Goal: Task Accomplishment & Management: Use online tool/utility

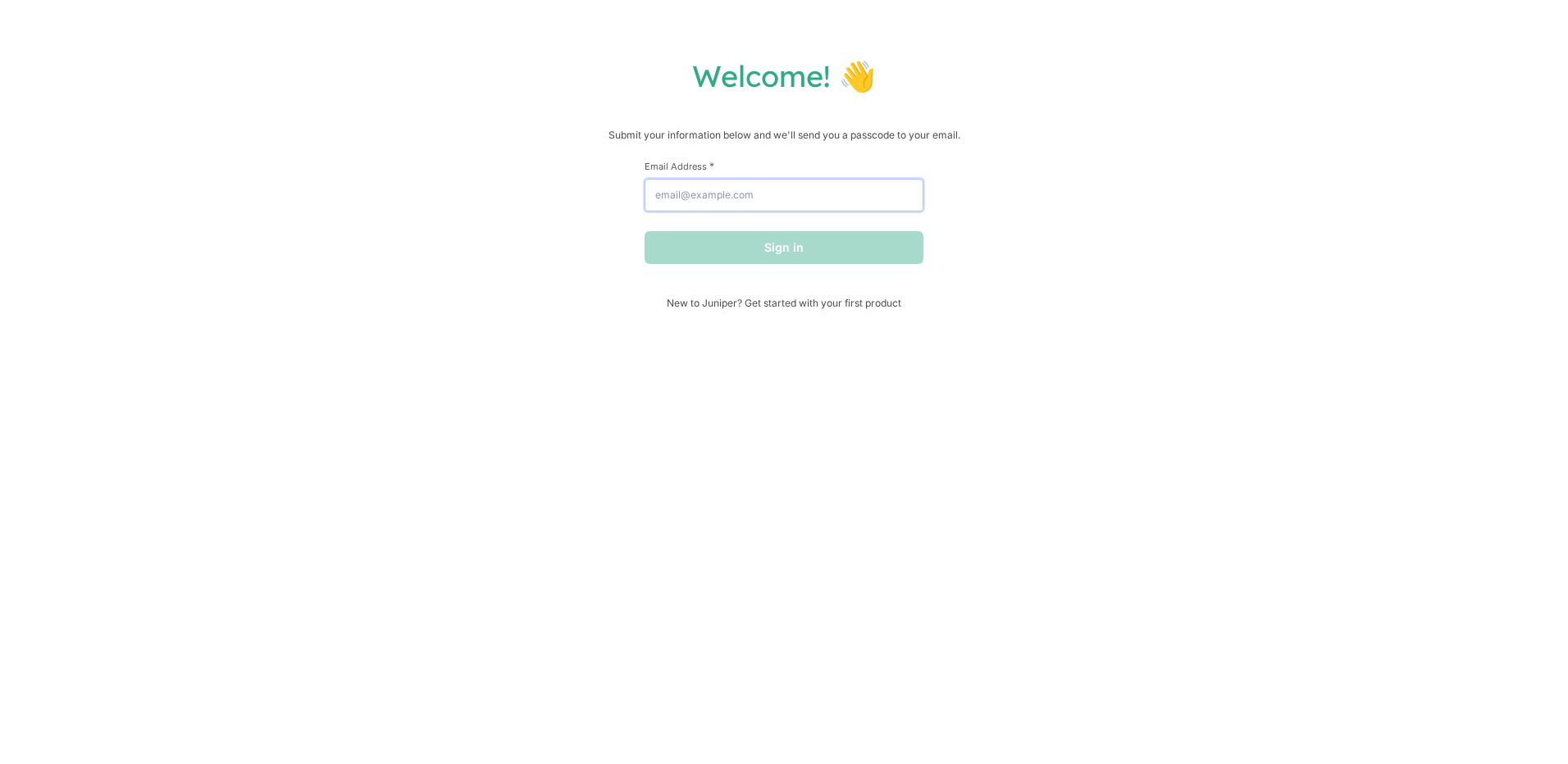
click at [724, 202] on input "Email Address *" at bounding box center [784, 194] width 279 height 32
type input "[EMAIL_ADDRESS][DOMAIN_NAME]"
click at [861, 256] on button "Sign in" at bounding box center [784, 247] width 279 height 32
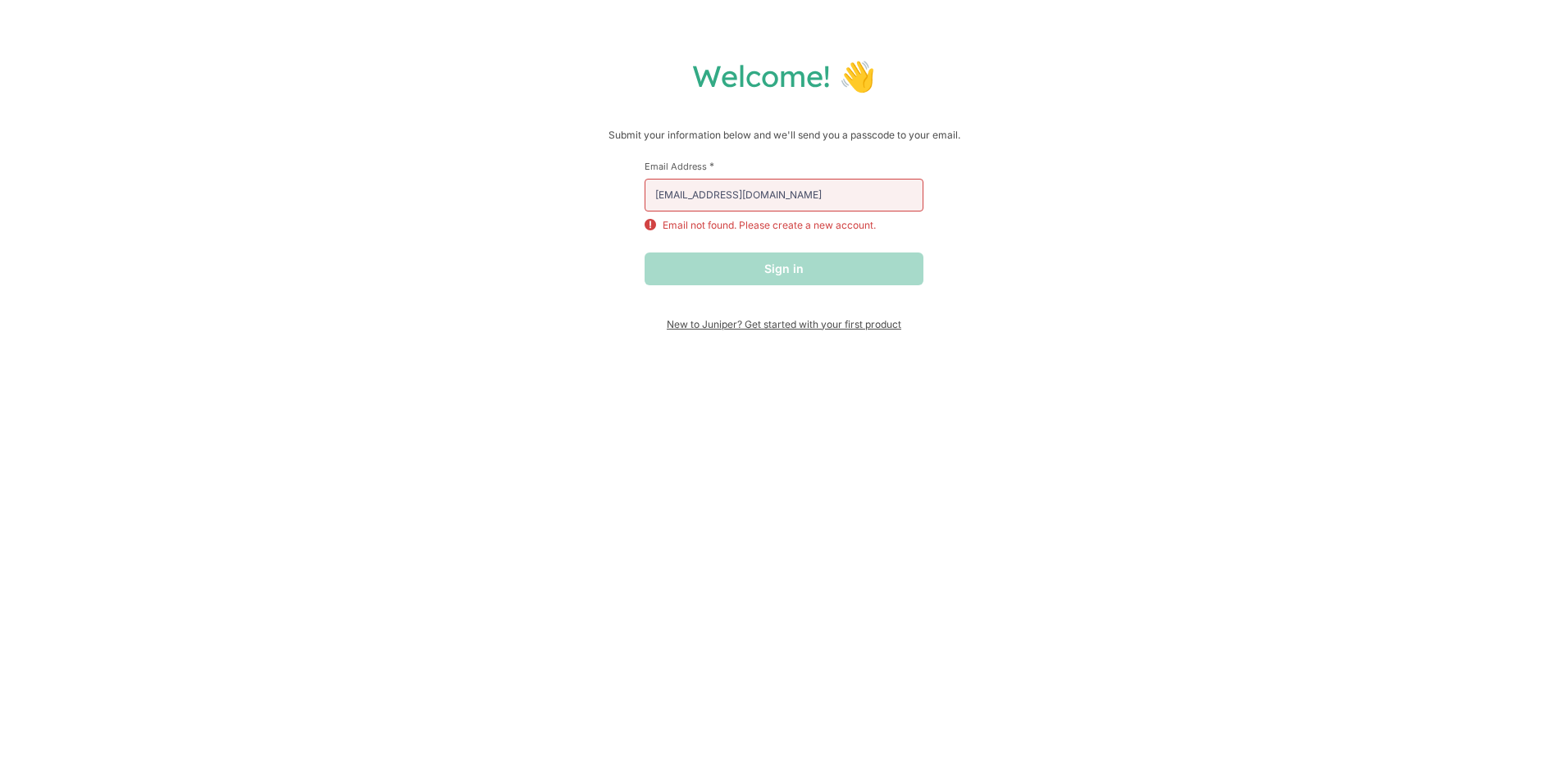
click at [775, 323] on span "New to Juniper? Get started with your first product" at bounding box center [784, 323] width 279 height 12
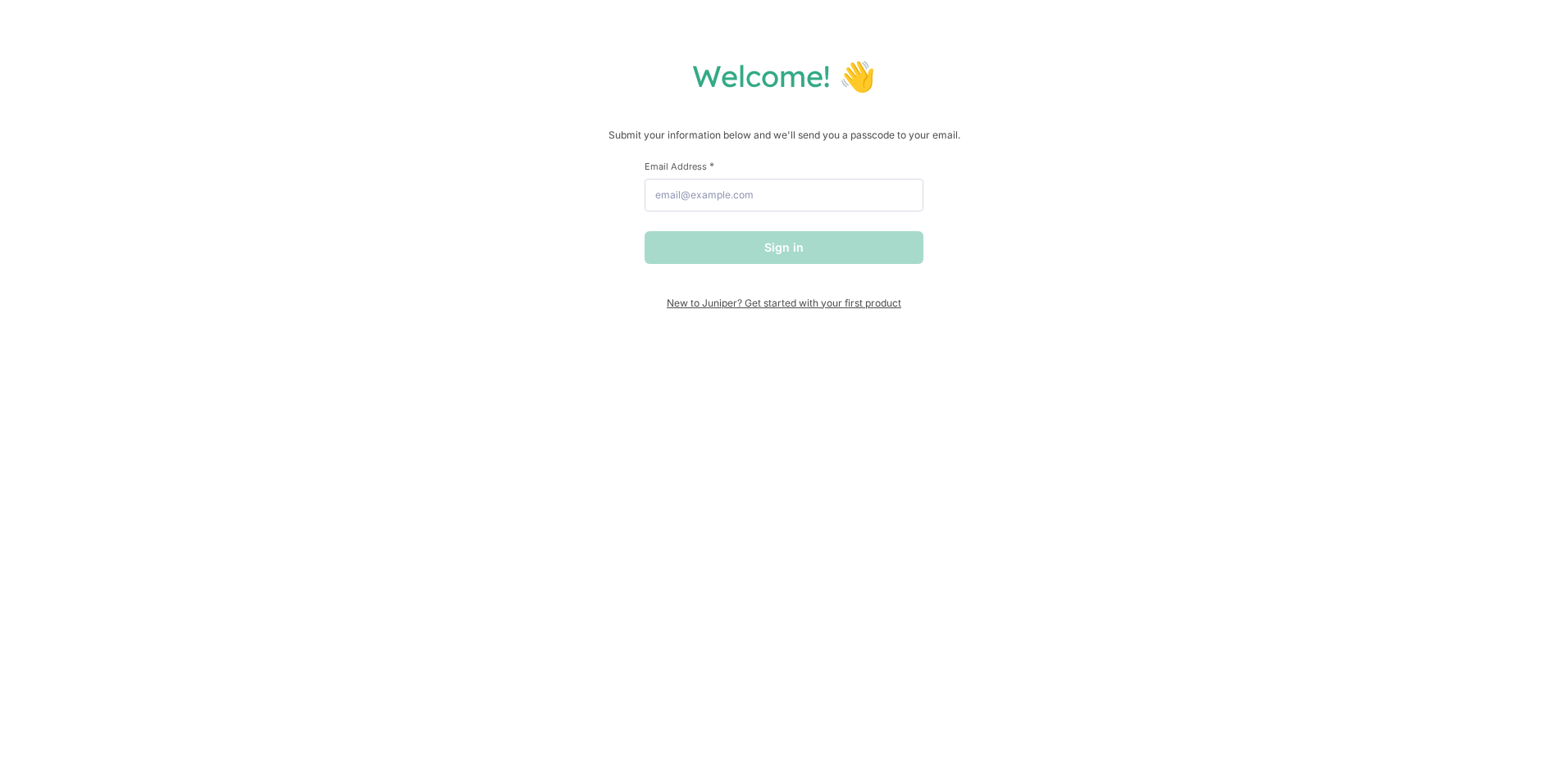
click at [776, 306] on span "New to Juniper? Get started with your first product" at bounding box center [784, 302] width 279 height 12
